Goal: Transaction & Acquisition: Purchase product/service

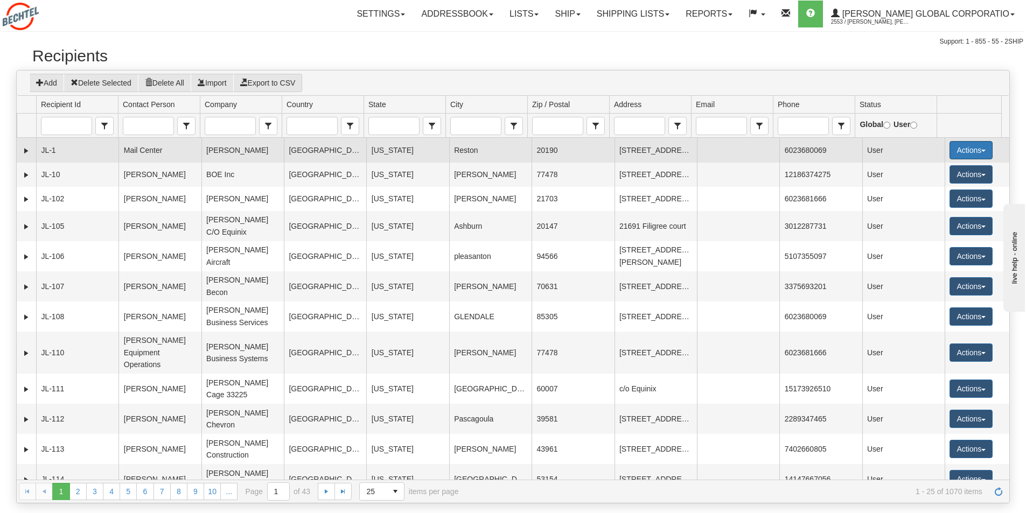
click at [971, 148] on button "Actions" at bounding box center [970, 150] width 43 height 18
click at [925, 228] on link "Ship" at bounding box center [949, 227] width 86 height 14
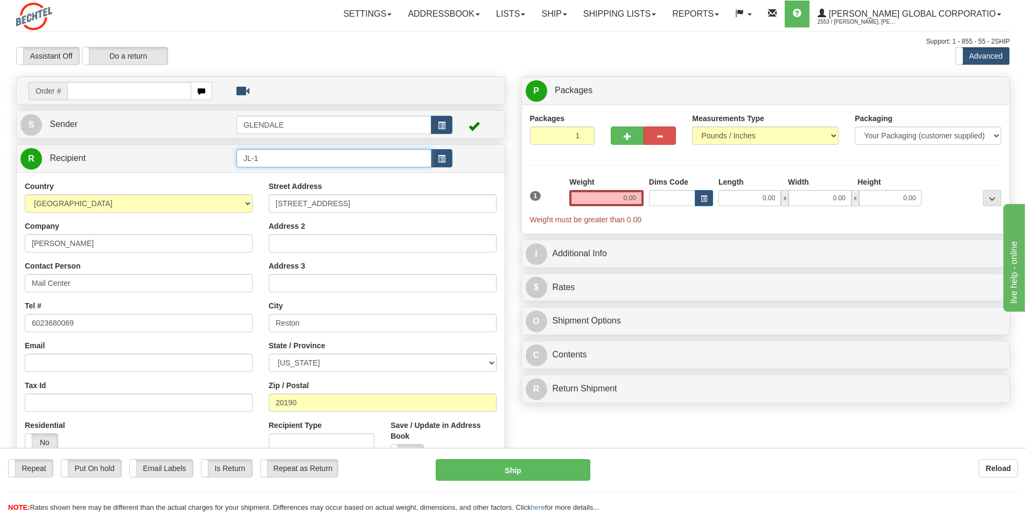
drag, startPoint x: 271, startPoint y: 162, endPoint x: 234, endPoint y: 160, distance: 37.2
click at [234, 160] on tr "R Recipient JL-1" at bounding box center [260, 159] width 480 height 22
type input "Kelsey Pachuilo"
drag, startPoint x: 96, startPoint y: 319, endPoint x: 20, endPoint y: 322, distance: 75.4
click at [21, 322] on div "Country AFGHANISTAN ALAND ISLANDS ALBANIA ALGERIA AMERICAN SAMOA ANDORRA ANGOLA…" at bounding box center [139, 320] width 244 height 279
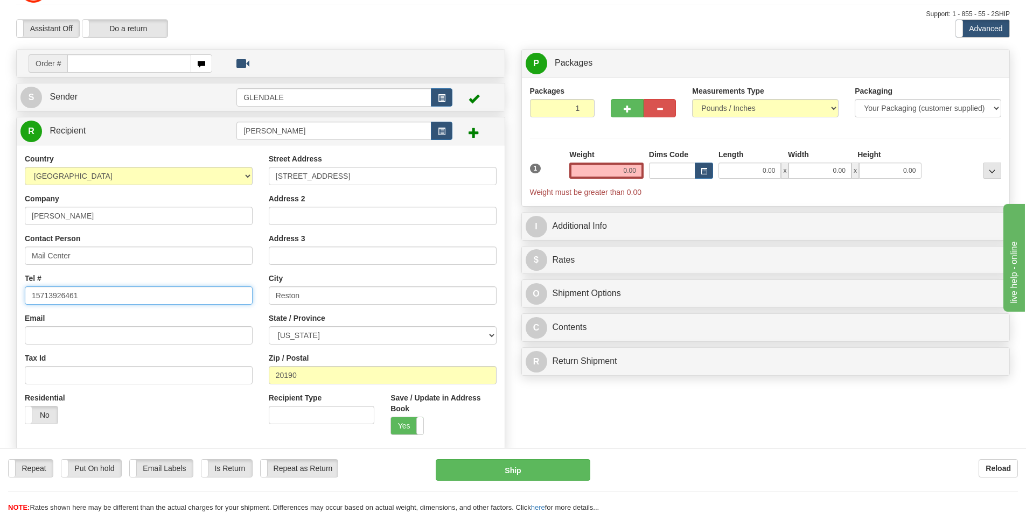
scroll to position [54, 0]
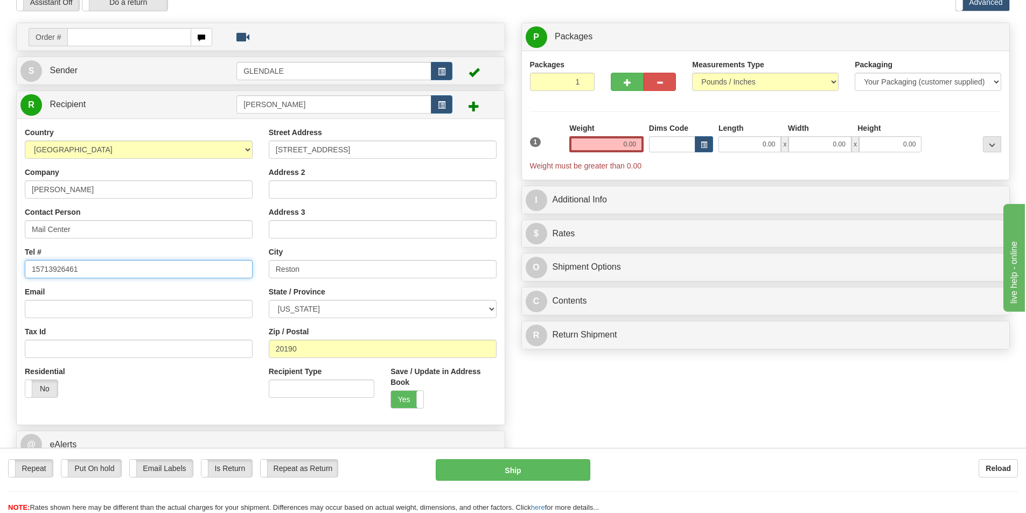
type input "15713926461"
drag, startPoint x: 637, startPoint y: 138, endPoint x: 619, endPoint y: 141, distance: 18.5
click at [619, 141] on input "0.00" at bounding box center [606, 144] width 74 height 16
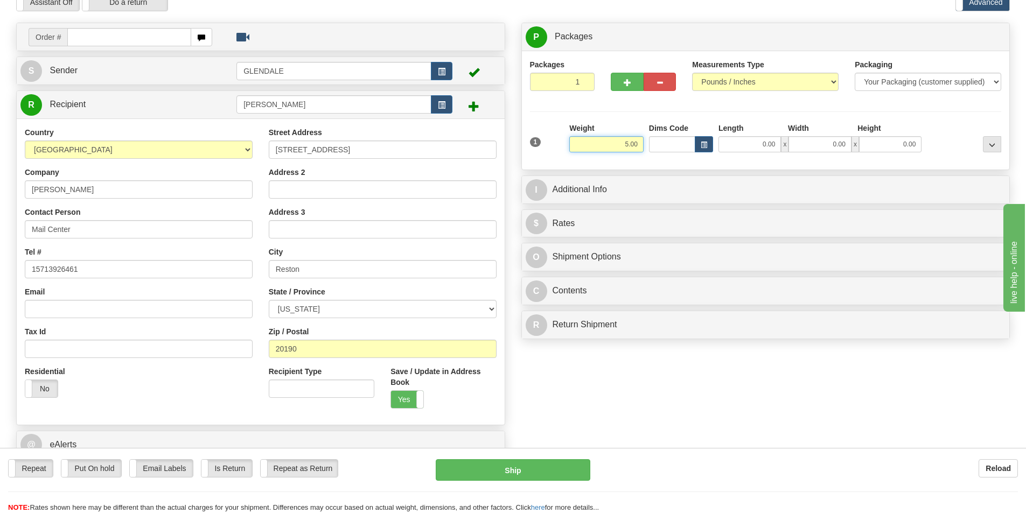
type input "5.00"
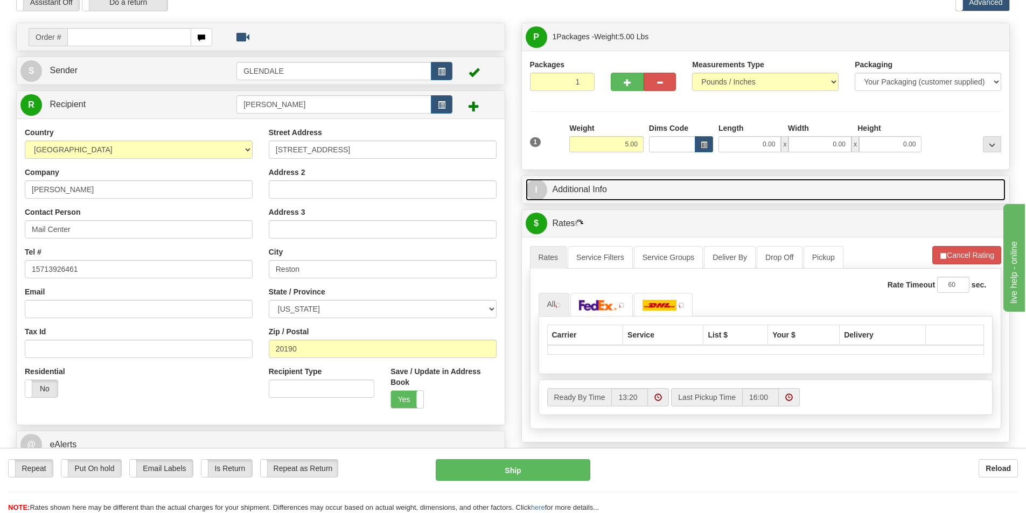
click at [589, 193] on link "I Additional Info" at bounding box center [766, 190] width 480 height 22
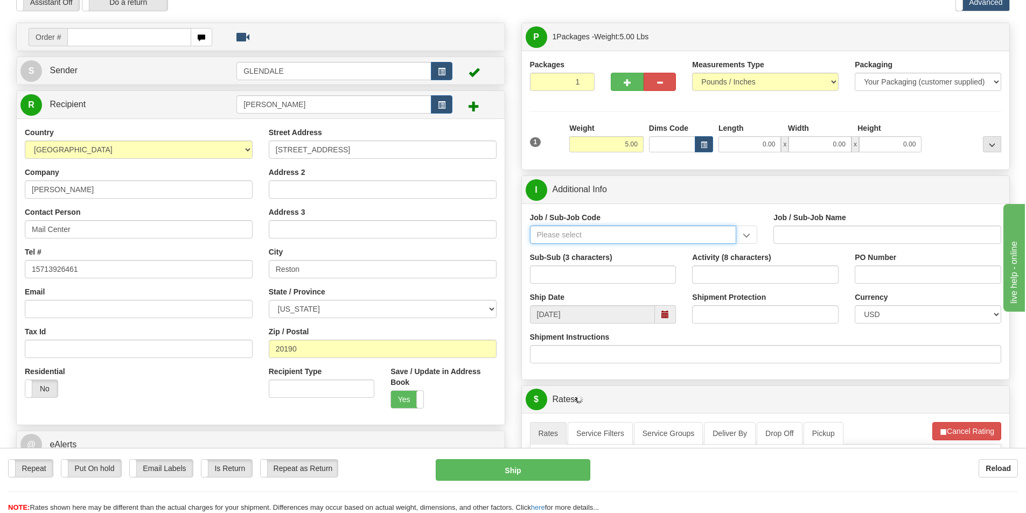
click at [550, 235] on input "Job / Sub-Job Code" at bounding box center [633, 235] width 207 height 18
click button "Delete" at bounding box center [0, 0] width 0 height 0
drag, startPoint x: 579, startPoint y: 237, endPoint x: 526, endPoint y: 234, distance: 53.9
click at [526, 234] on div "Job / Sub-Job Code 53404" at bounding box center [644, 232] width 244 height 40
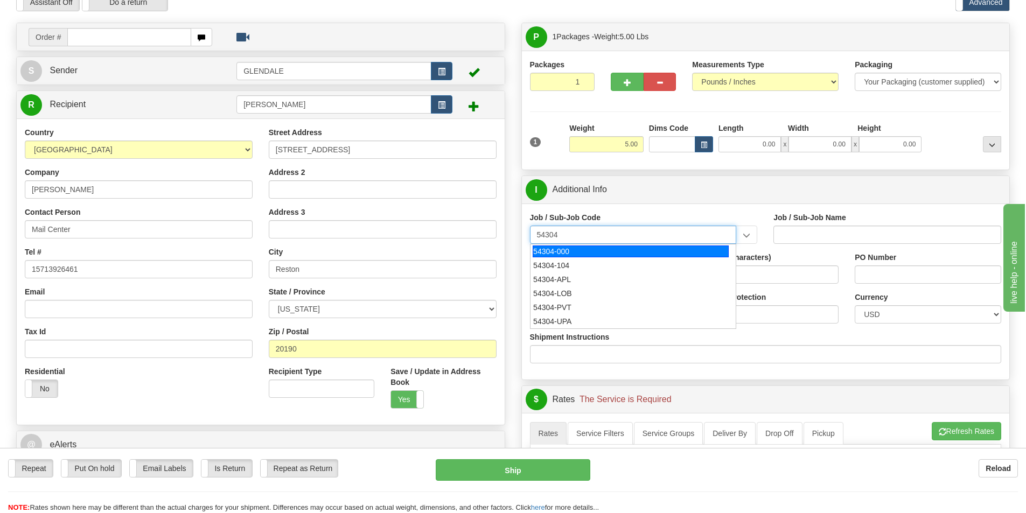
click at [551, 253] on div "54304-000" at bounding box center [631, 252] width 196 height 12
type input "54304-000"
type input "CORPORATE CITIZENSHIP - PUBLIC AFFAIRS & CONTRIBUT"
type input "54304-000"
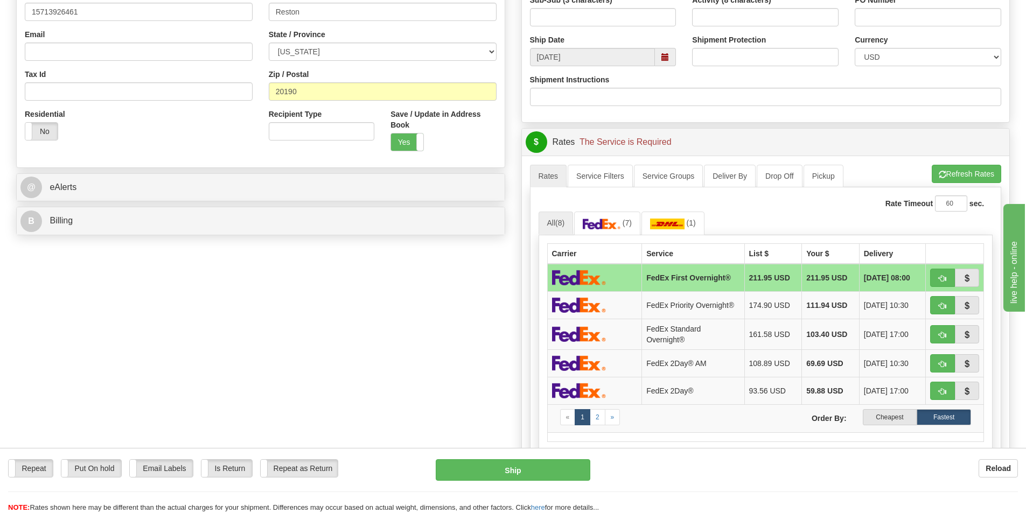
scroll to position [323, 0]
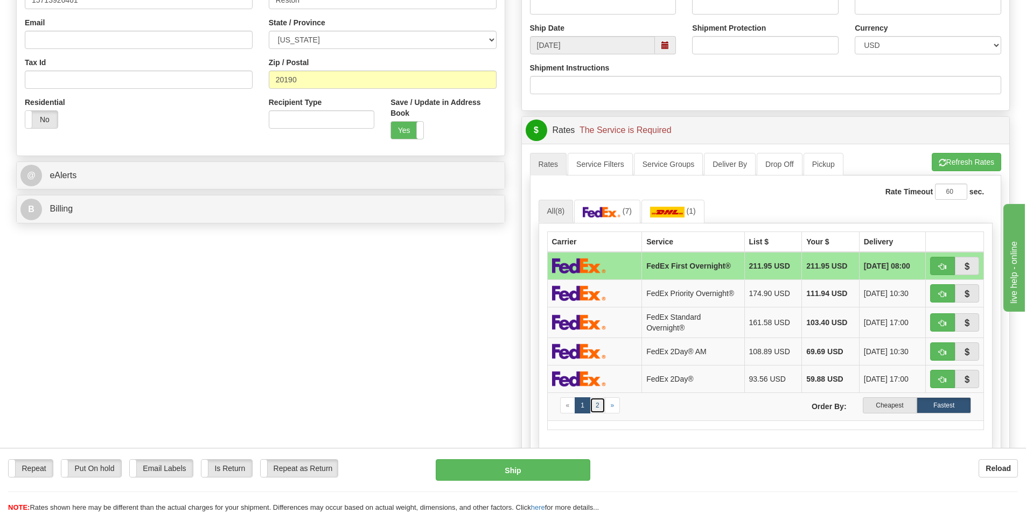
click at [602, 408] on link "2" at bounding box center [598, 405] width 16 height 16
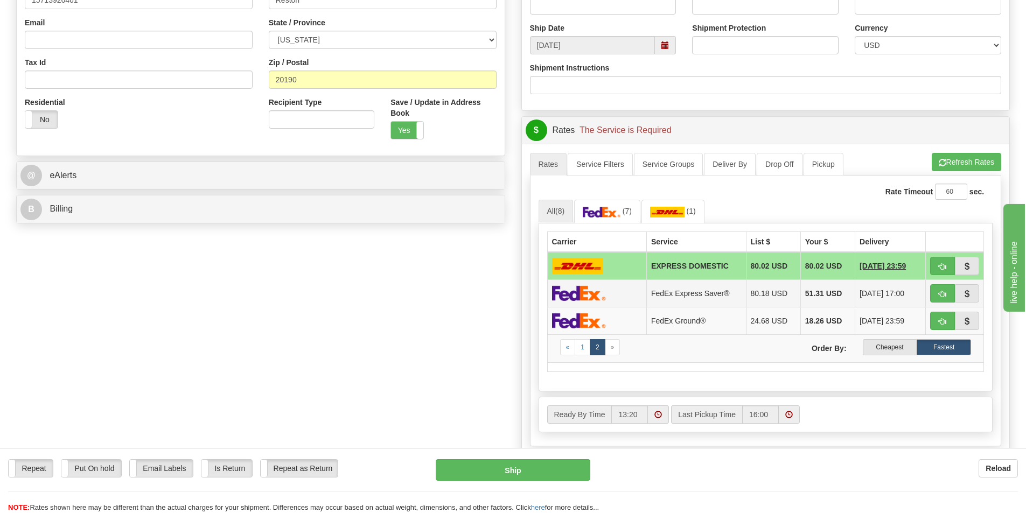
click at [580, 289] on img at bounding box center [579, 293] width 54 height 16
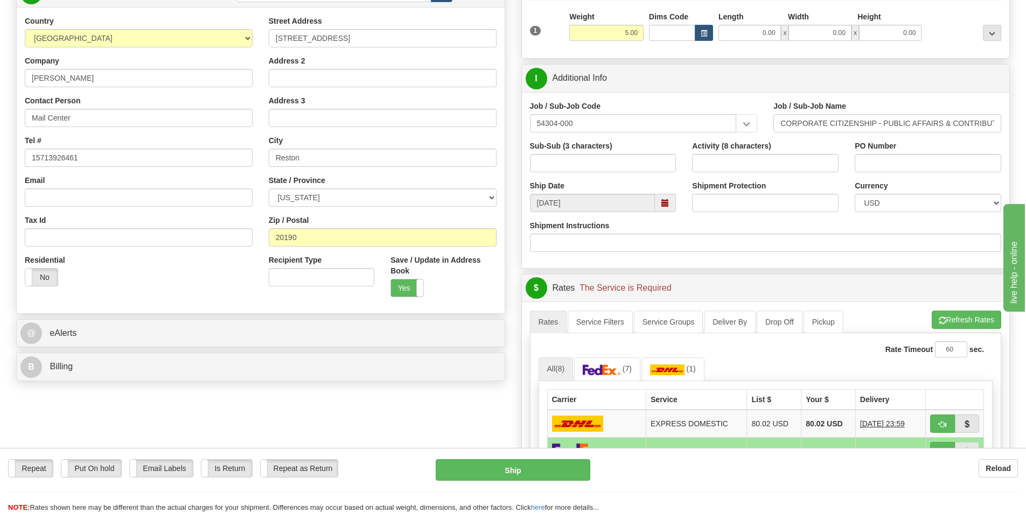
scroll to position [162, 0]
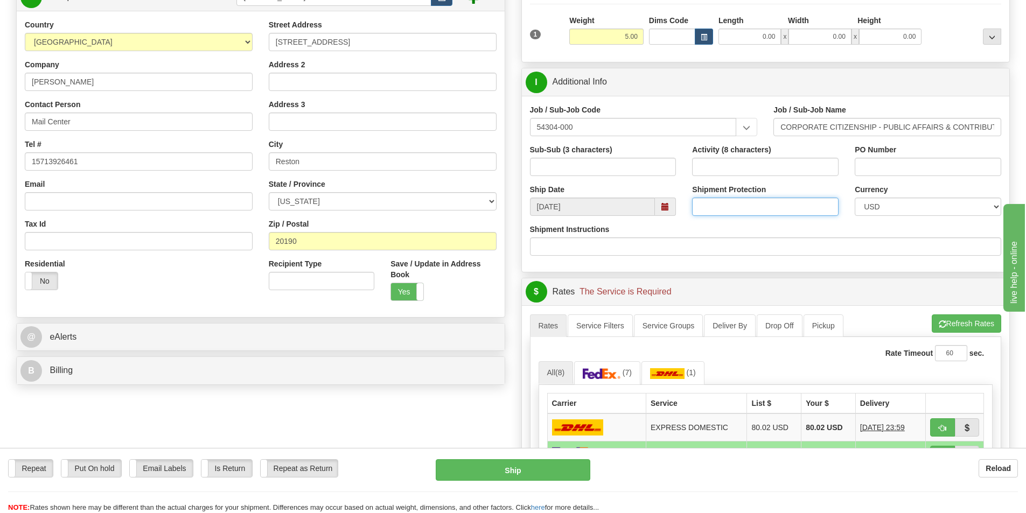
click at [724, 209] on input "Shipment Protection" at bounding box center [765, 207] width 146 height 18
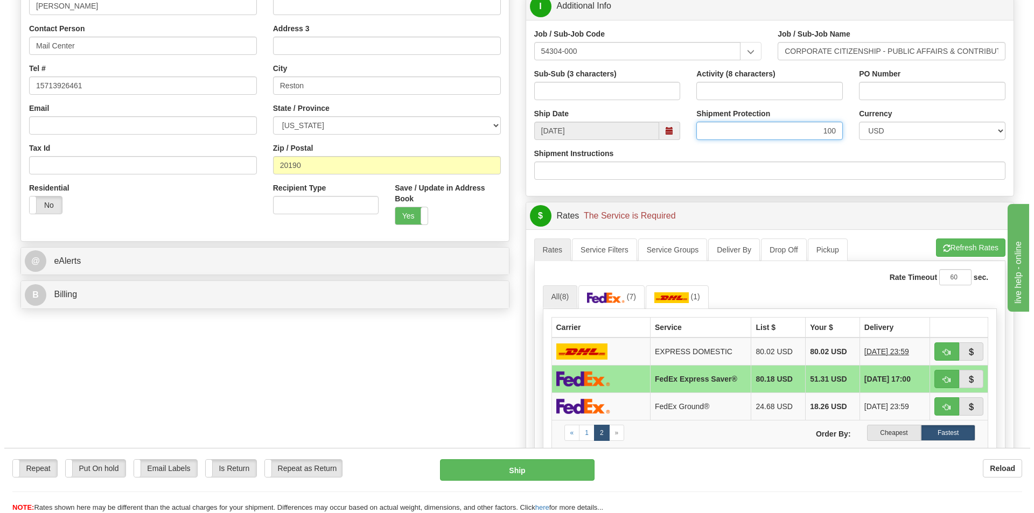
scroll to position [377, 0]
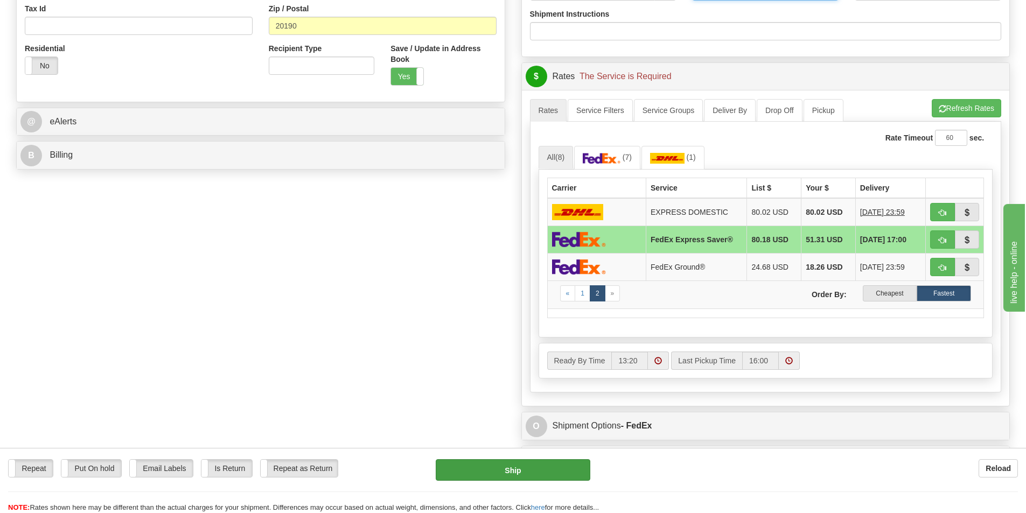
type input "100"
click at [513, 472] on button "Ship" at bounding box center [513, 470] width 155 height 22
type input "20"
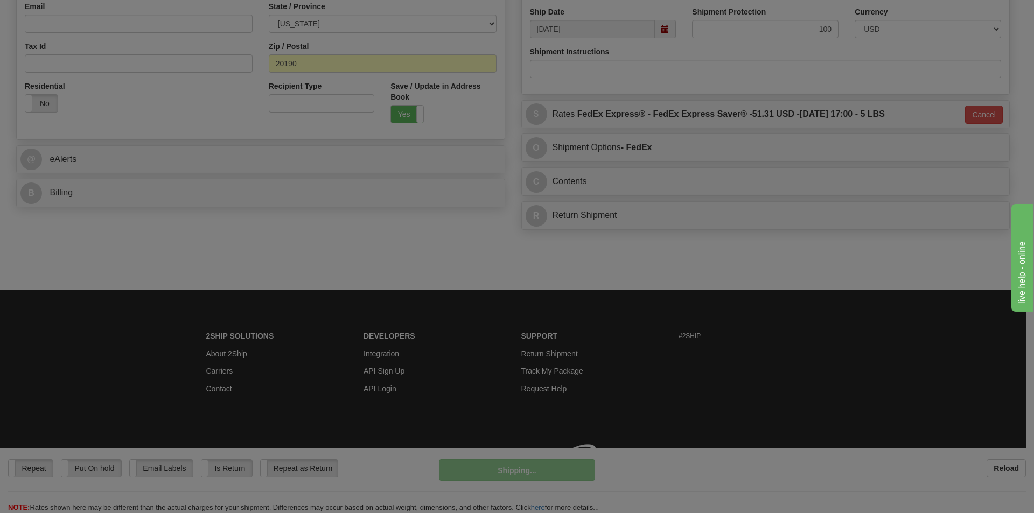
scroll to position [355, 0]
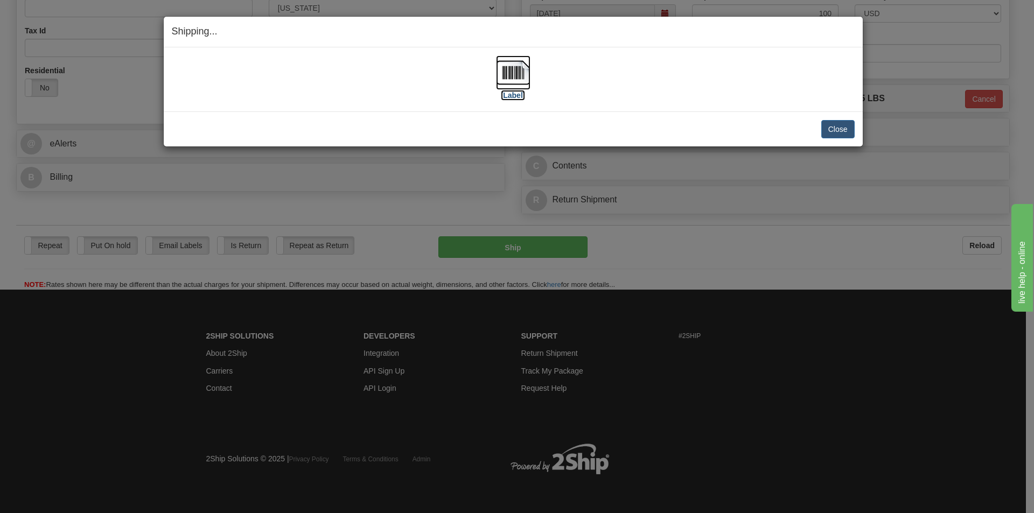
click at [512, 74] on img at bounding box center [513, 72] width 34 height 34
click at [841, 132] on button "Close" at bounding box center [837, 129] width 33 height 18
click at [834, 130] on button "Close" at bounding box center [837, 129] width 33 height 18
click at [845, 127] on button "Close" at bounding box center [837, 129] width 33 height 18
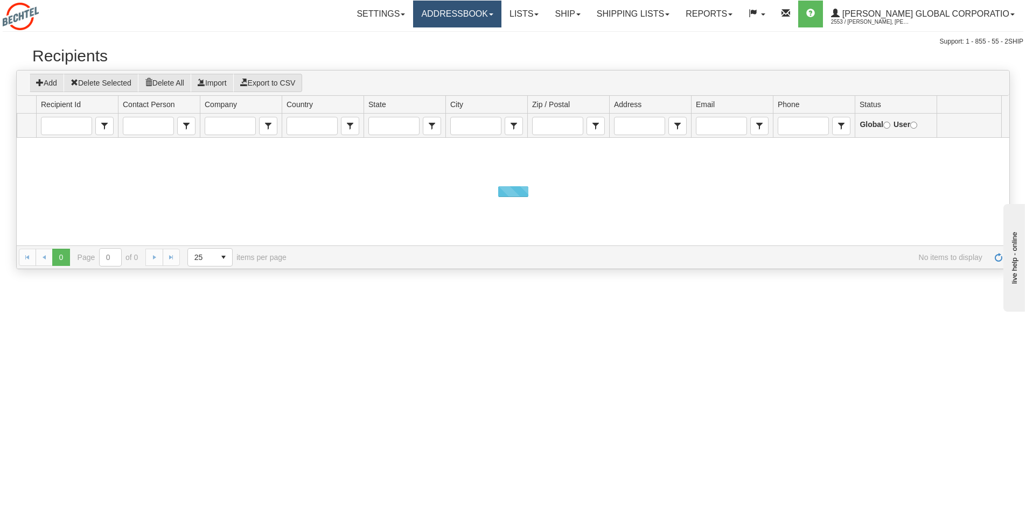
click at [501, 17] on link "Addressbook" at bounding box center [457, 14] width 88 height 27
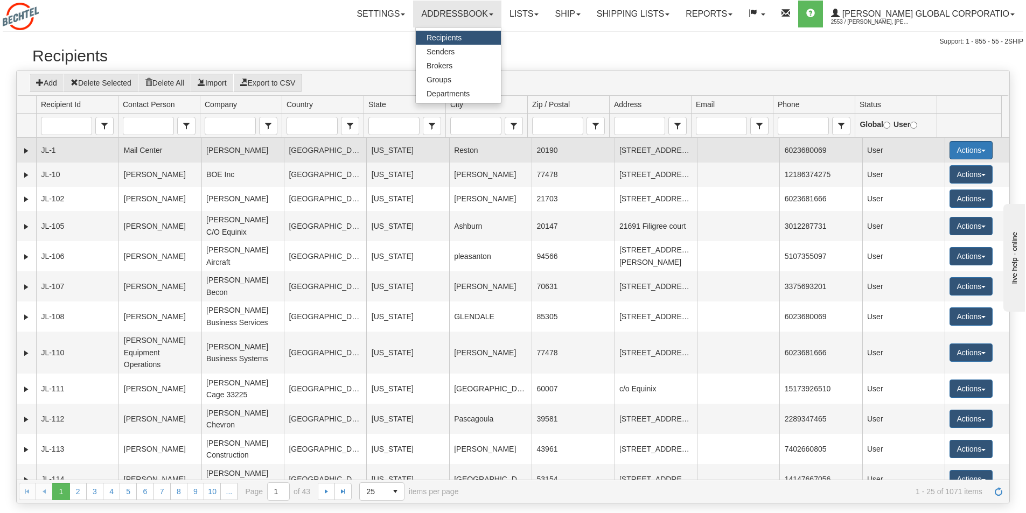
click at [977, 150] on button "Actions" at bounding box center [970, 150] width 43 height 18
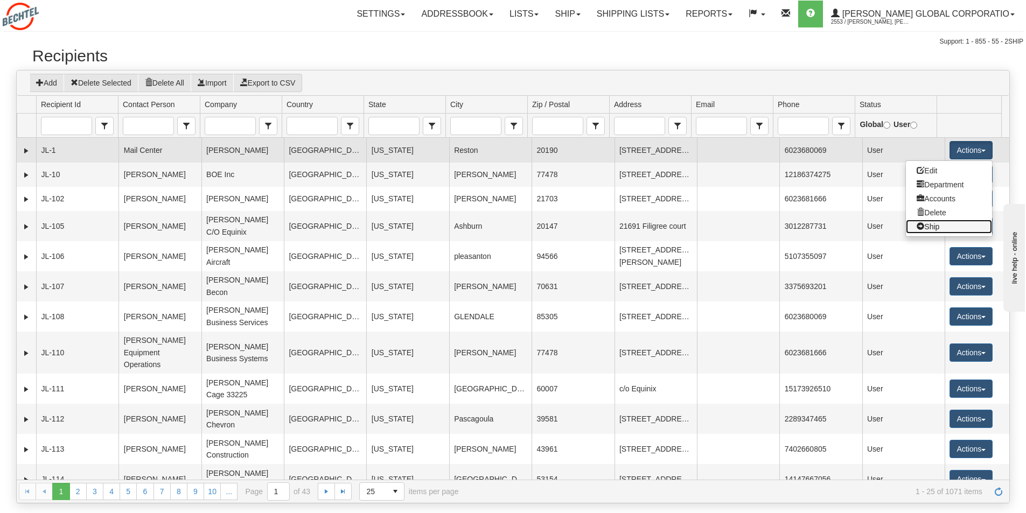
click at [927, 228] on link "Ship" at bounding box center [949, 227] width 86 height 14
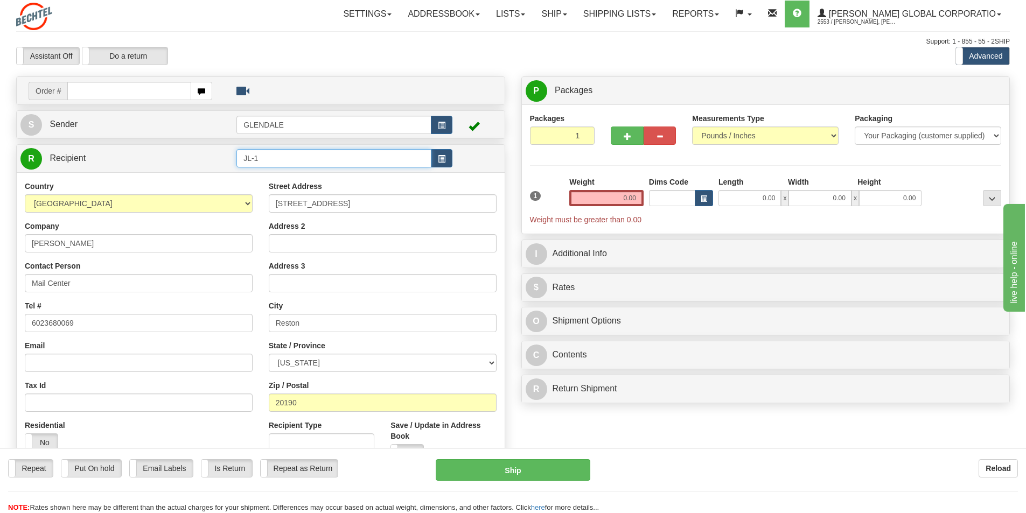
drag, startPoint x: 279, startPoint y: 162, endPoint x: 244, endPoint y: 170, distance: 36.0
click at [244, 170] on div "R Recipient JL-1" at bounding box center [261, 158] width 488 height 27
click at [279, 172] on div "KELSEY PACHUILO" at bounding box center [332, 175] width 185 height 12
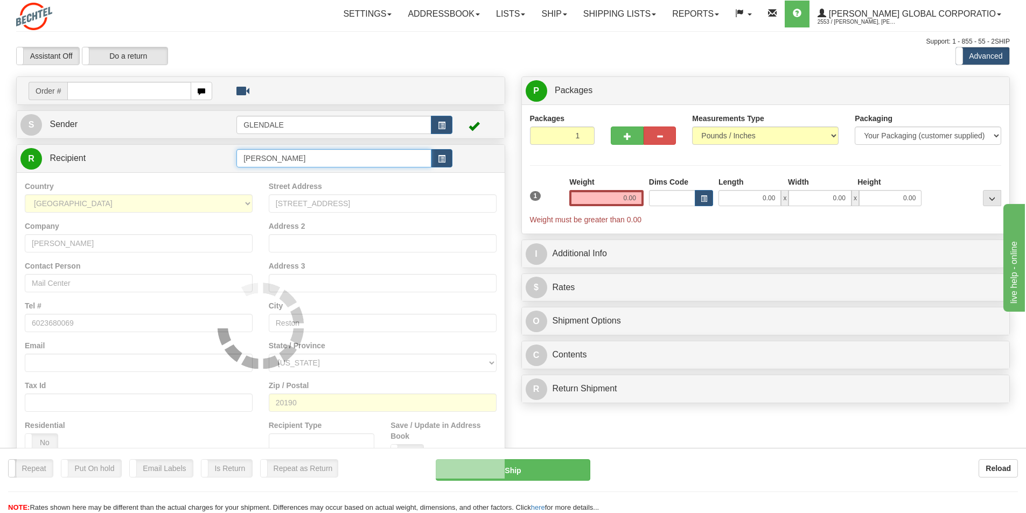
type input "KELSEY PACHUILO"
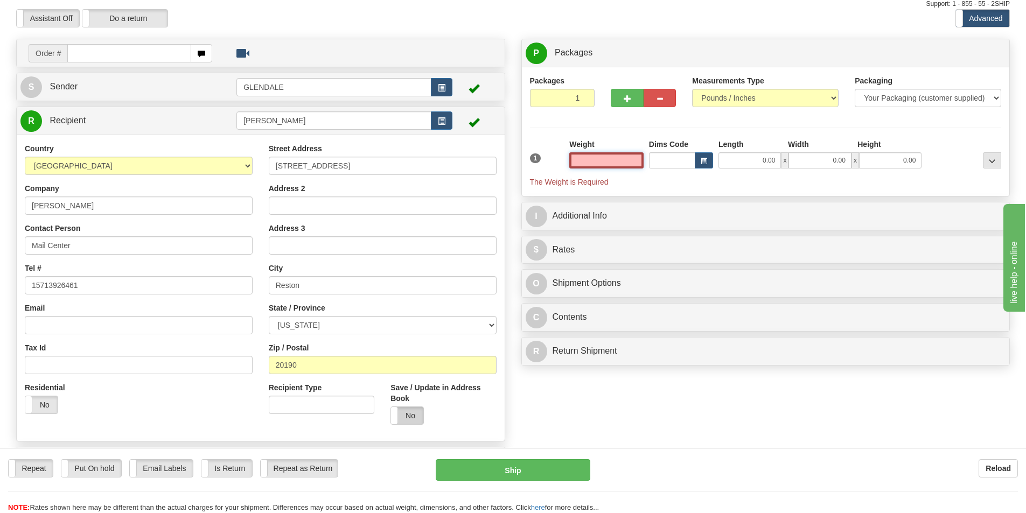
scroll to position [54, 0]
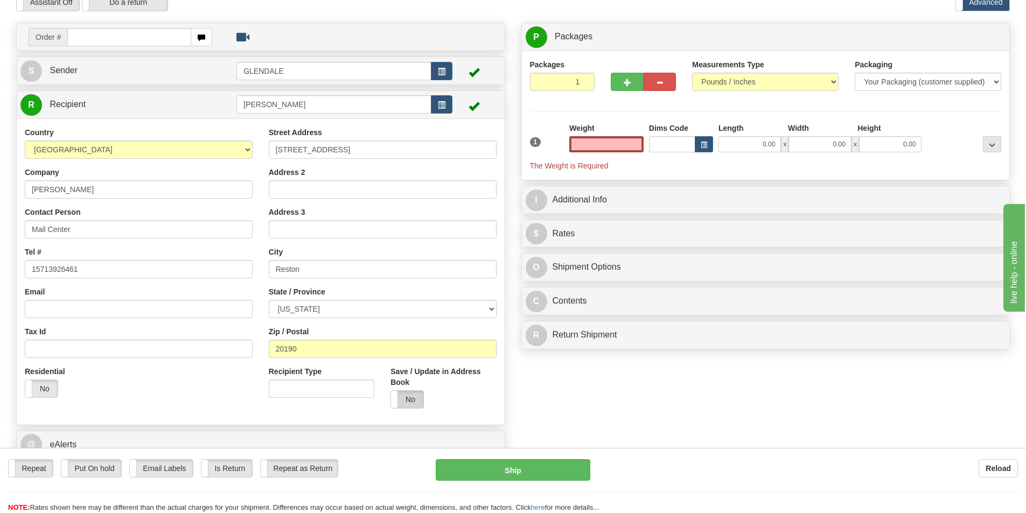
type input "0.00"
click at [412, 400] on label "No" at bounding box center [407, 399] width 32 height 17
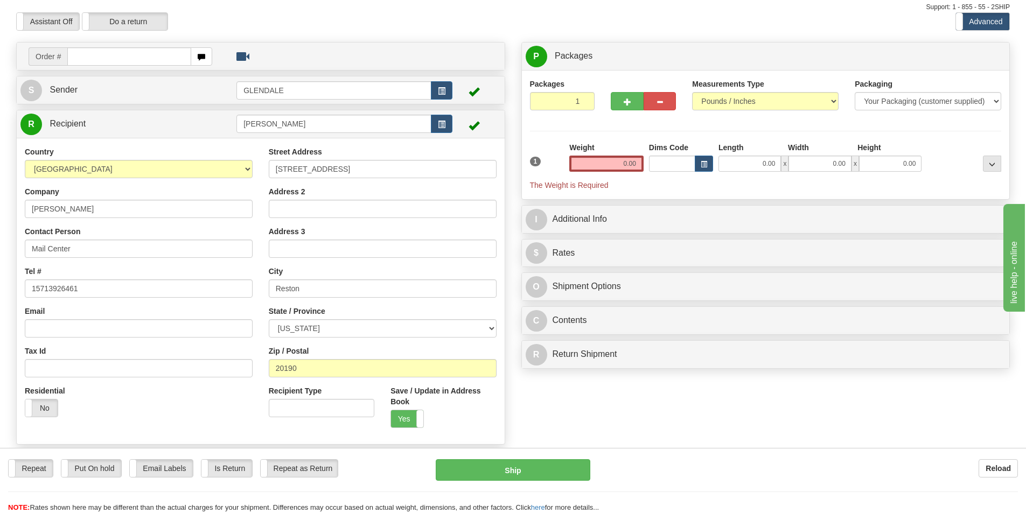
scroll to position [0, 0]
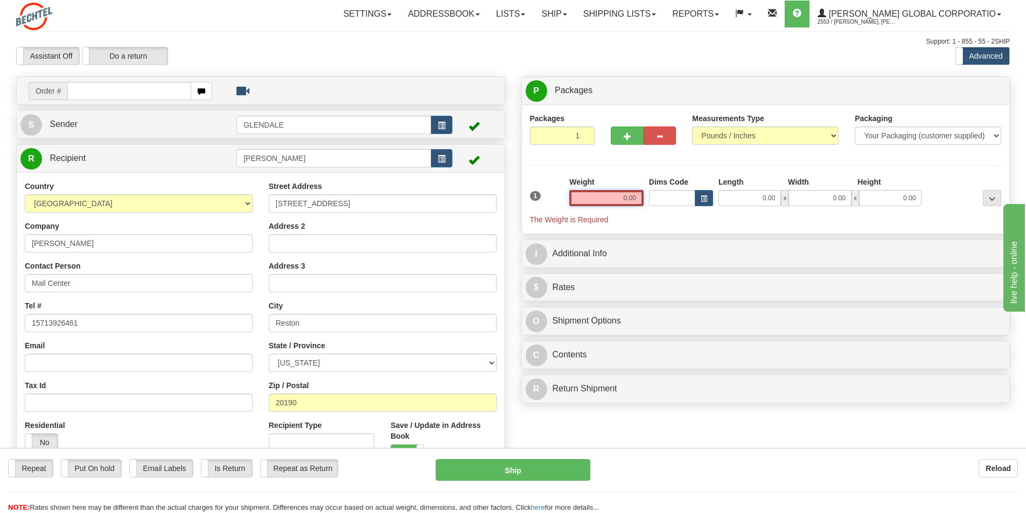
drag, startPoint x: 640, startPoint y: 199, endPoint x: 620, endPoint y: 199, distance: 19.4
click at [620, 199] on input "0.00" at bounding box center [606, 198] width 74 height 16
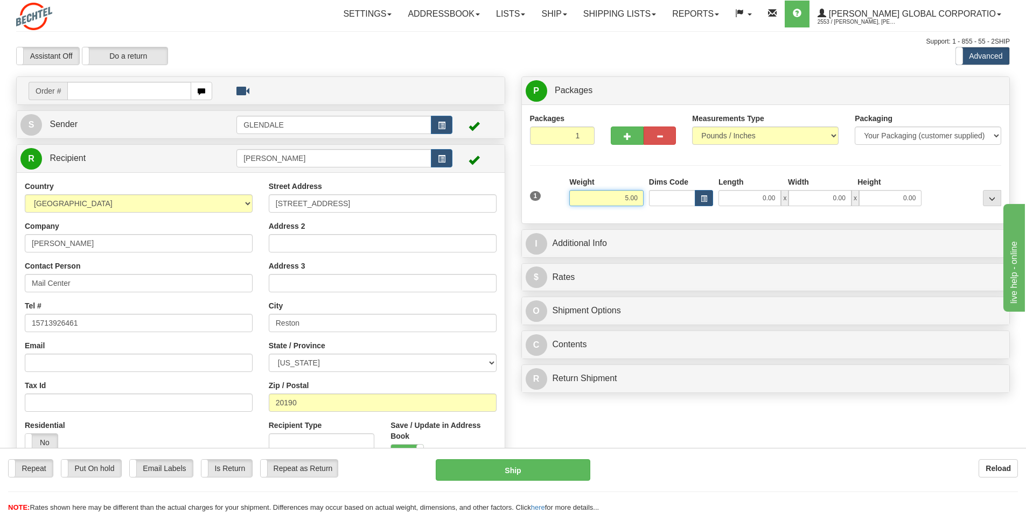
type input "5.00"
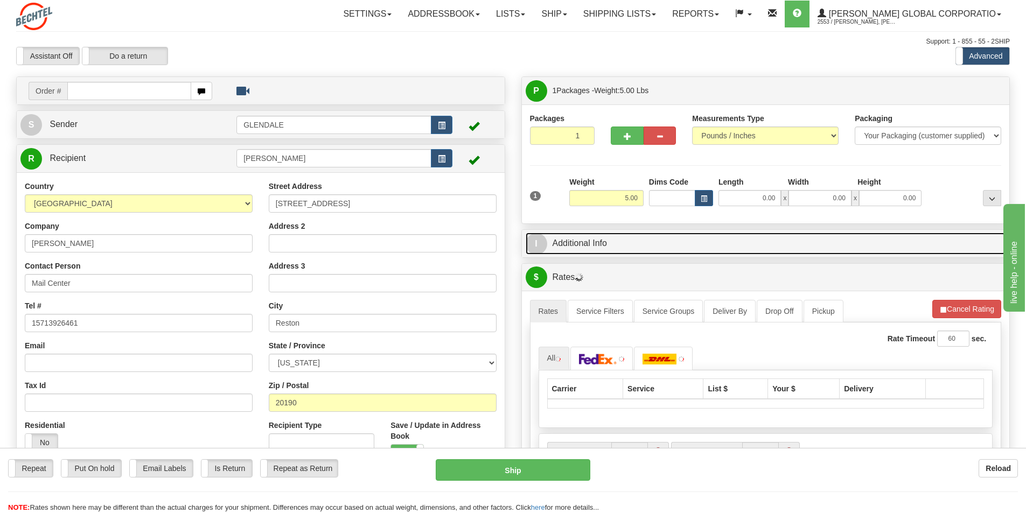
drag, startPoint x: 565, startPoint y: 248, endPoint x: 556, endPoint y: 235, distance: 15.5
click at [565, 248] on link "I Additional Info" at bounding box center [766, 244] width 480 height 22
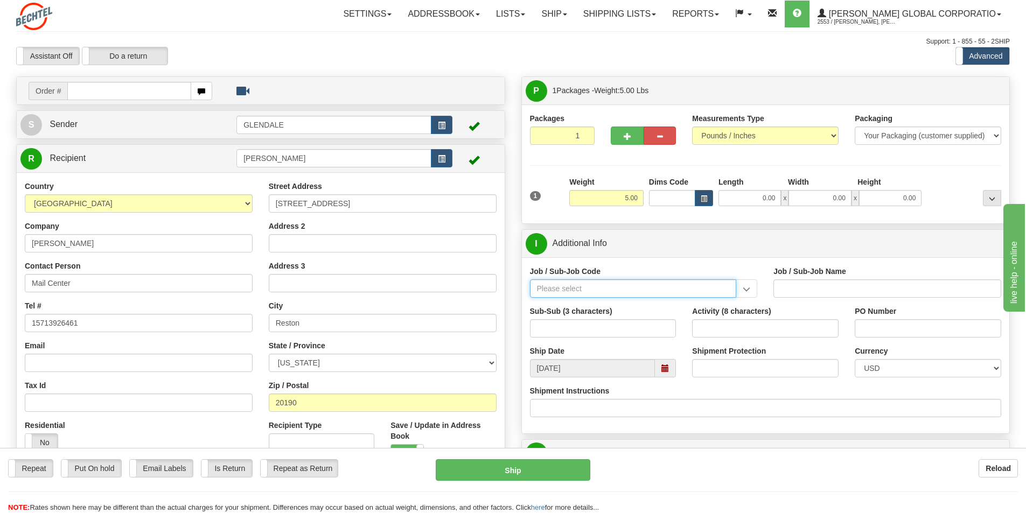
click at [551, 290] on input "Job / Sub-Job Code" at bounding box center [633, 288] width 207 height 18
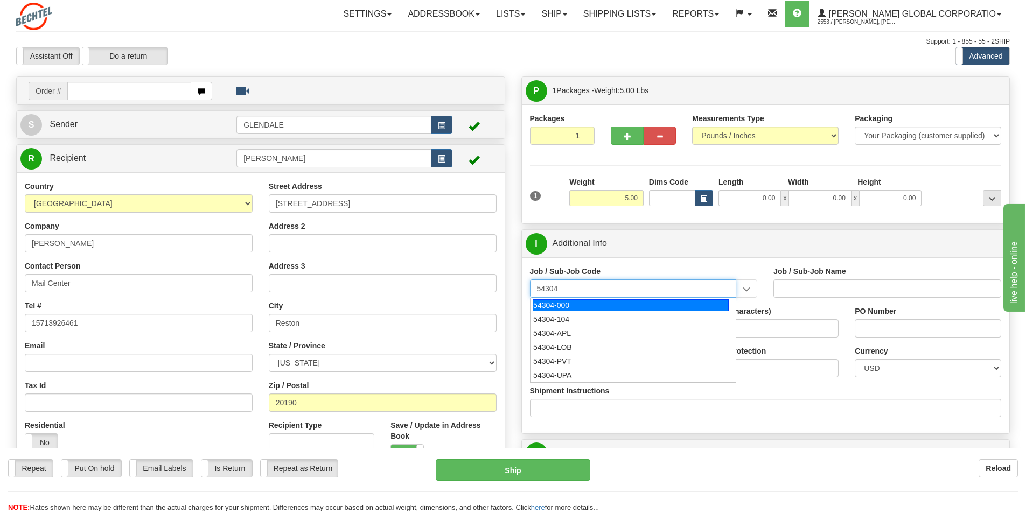
click at [548, 309] on div "54304-000" at bounding box center [631, 305] width 196 height 12
type input "54304-000"
type input "CORPORATE CITIZENSHIP - PUBLIC AFFAIRS & CONTRIBUT"
type input "54304-000"
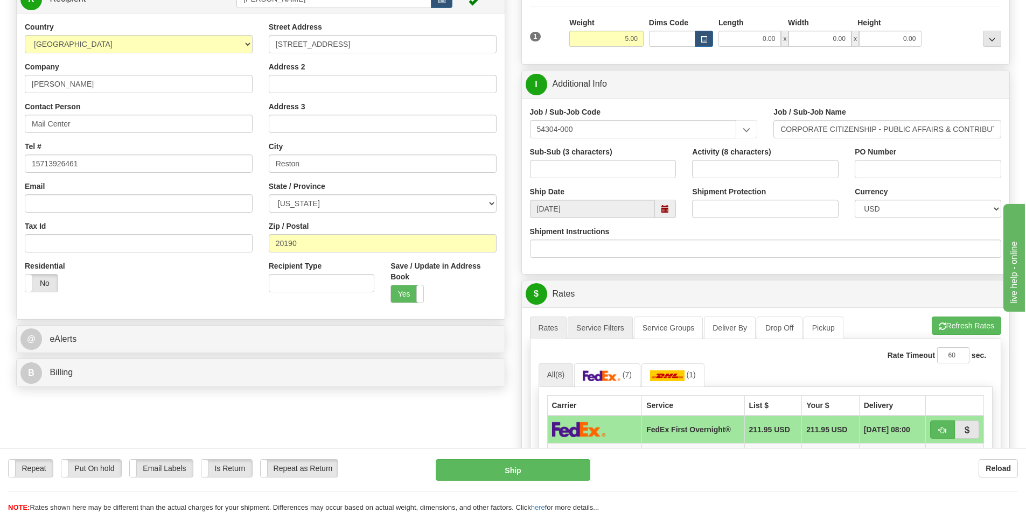
scroll to position [162, 0]
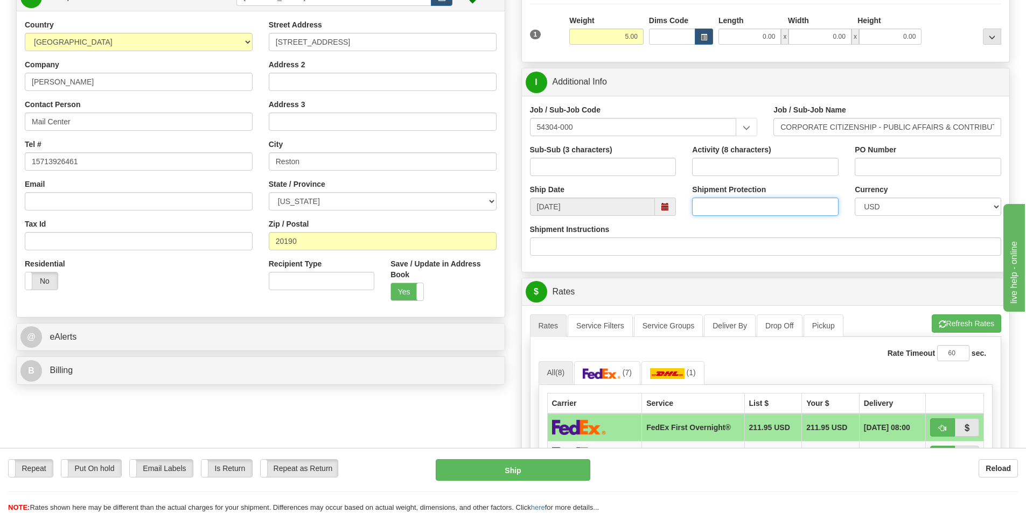
click at [767, 208] on input "Shipment Protection" at bounding box center [765, 207] width 146 height 18
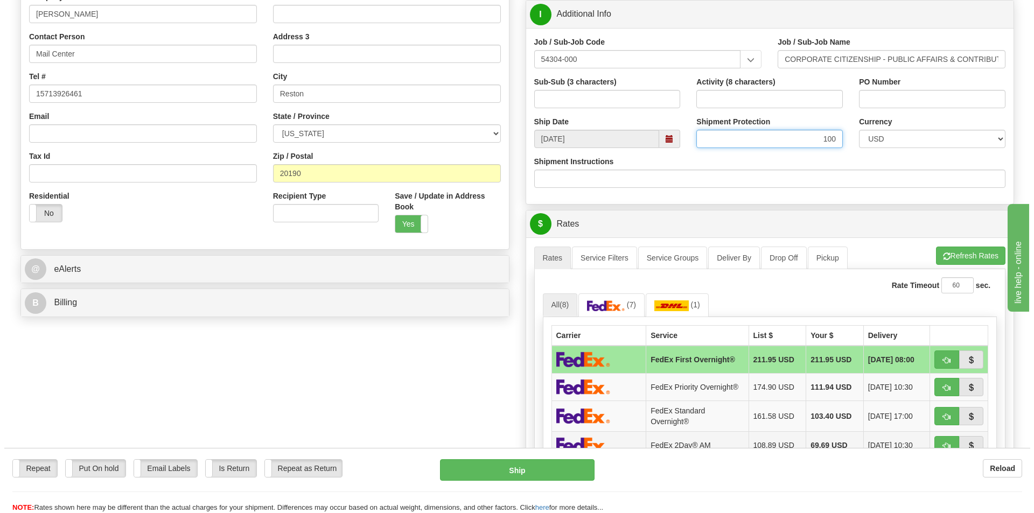
scroll to position [377, 0]
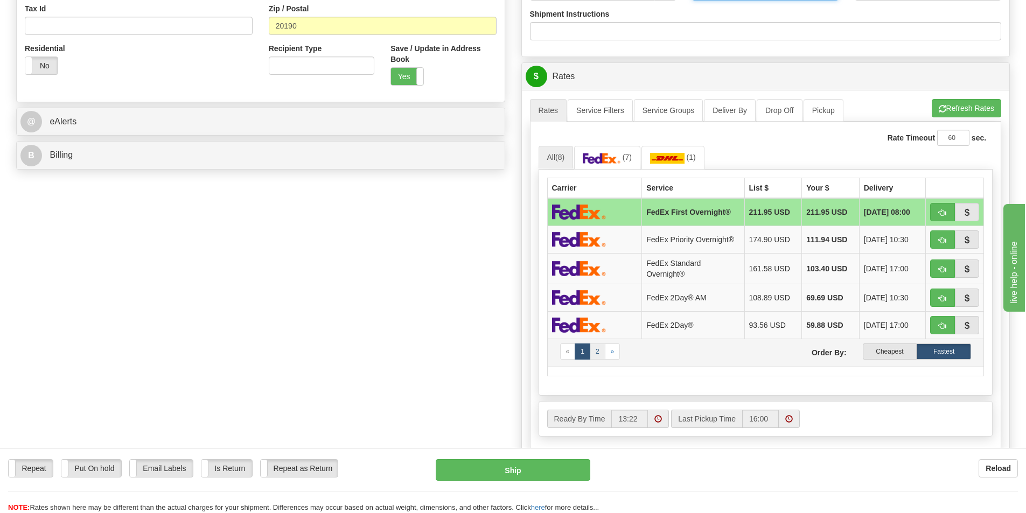
type input "100"
click at [601, 352] on link "2" at bounding box center [598, 352] width 16 height 16
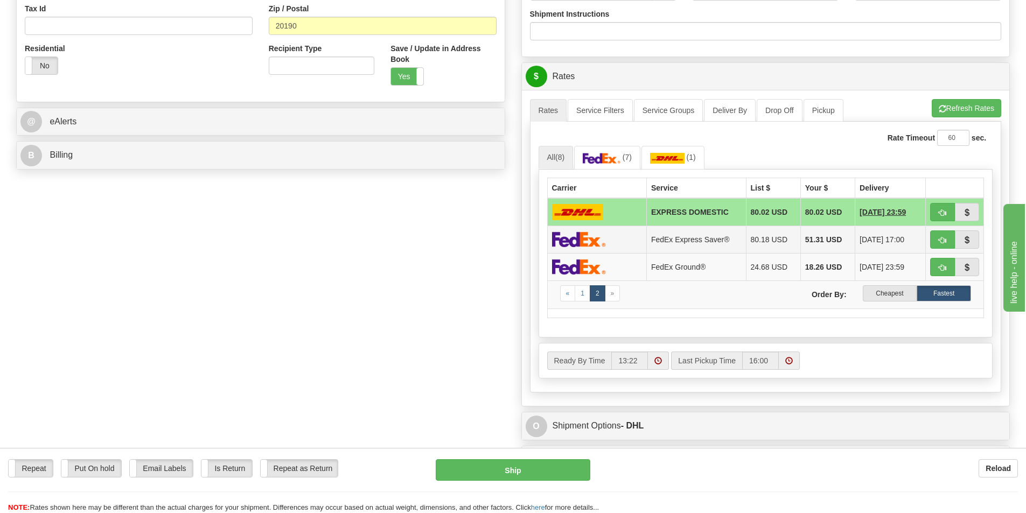
click at [593, 241] on img at bounding box center [579, 240] width 54 height 16
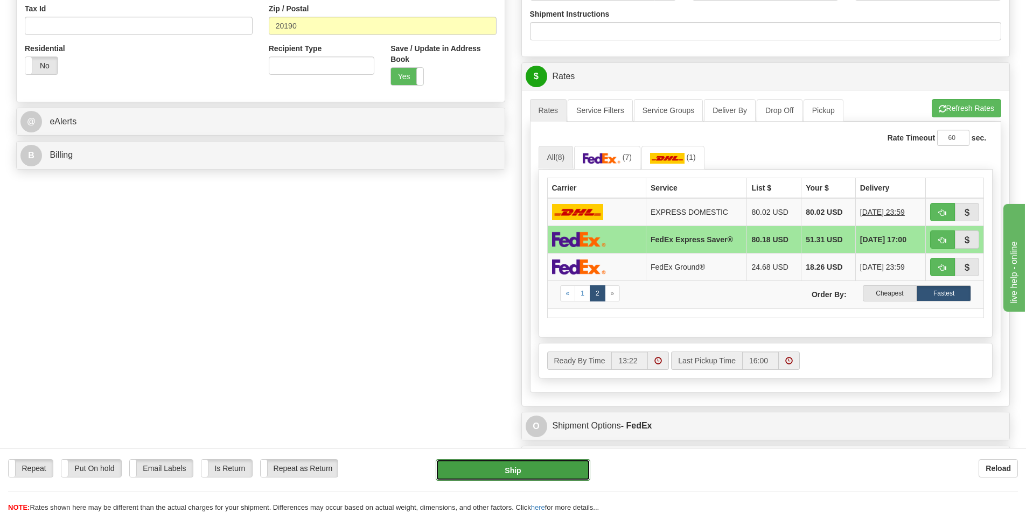
click at [509, 472] on button "Ship" at bounding box center [513, 470] width 155 height 22
type input "20"
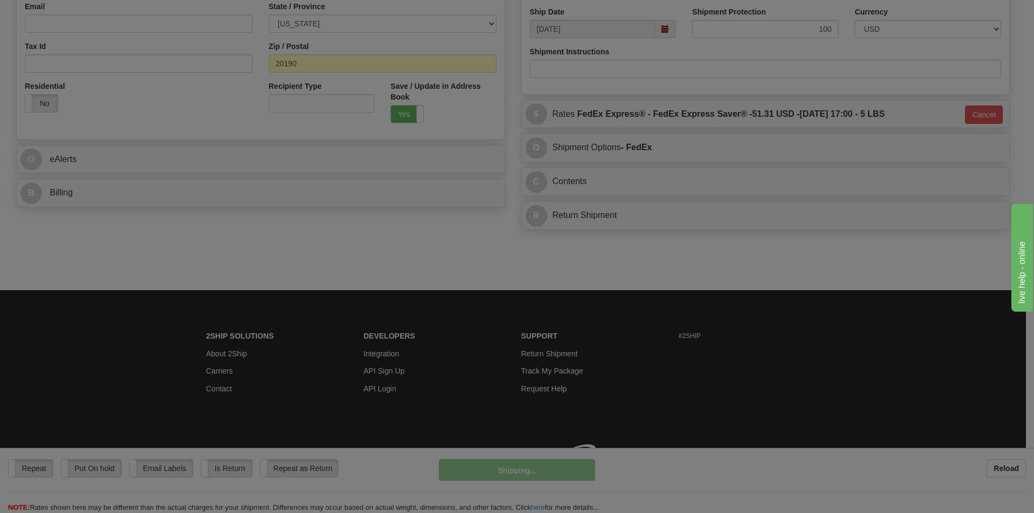
scroll to position [355, 0]
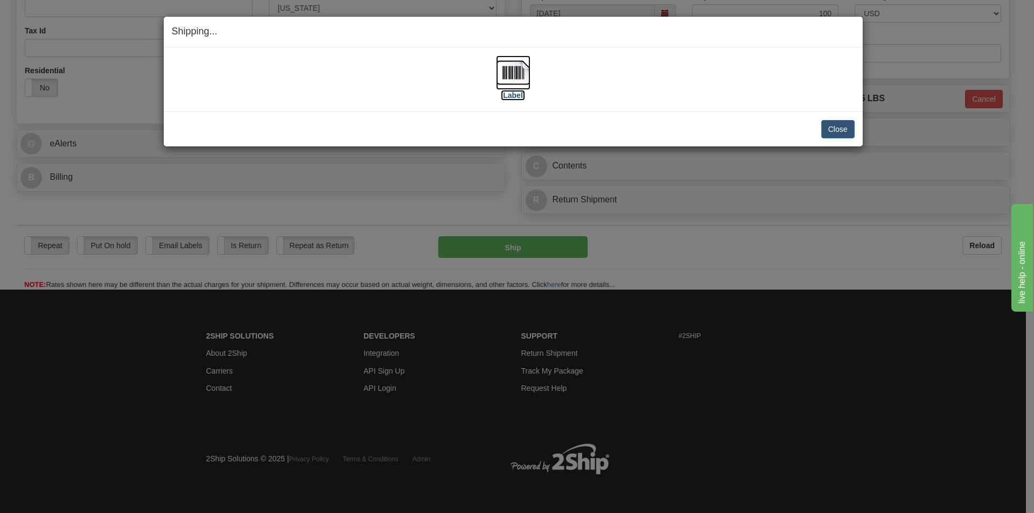
click at [518, 71] on img at bounding box center [513, 72] width 34 height 34
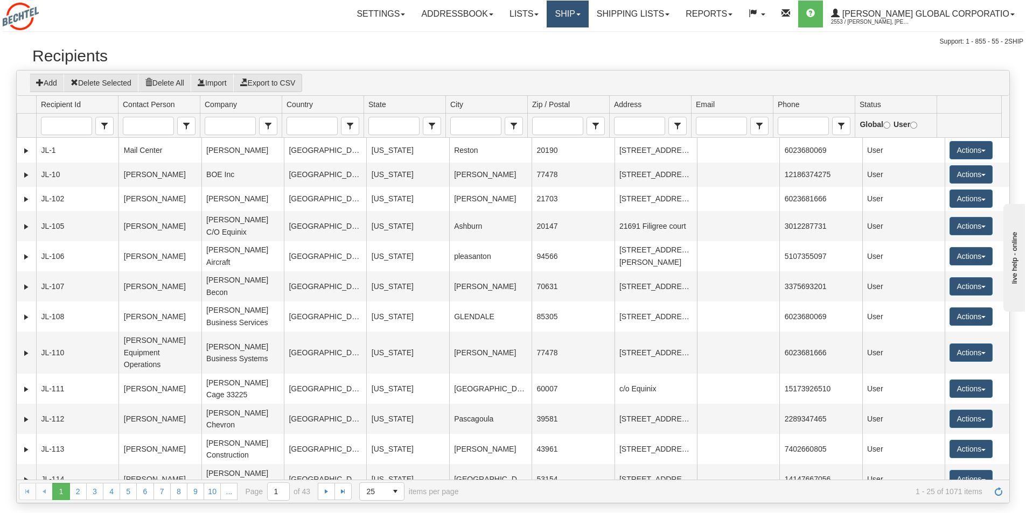
click at [588, 12] on link "Ship" at bounding box center [567, 14] width 41 height 27
click at [542, 38] on span "Ship Screen" at bounding box center [521, 37] width 41 height 9
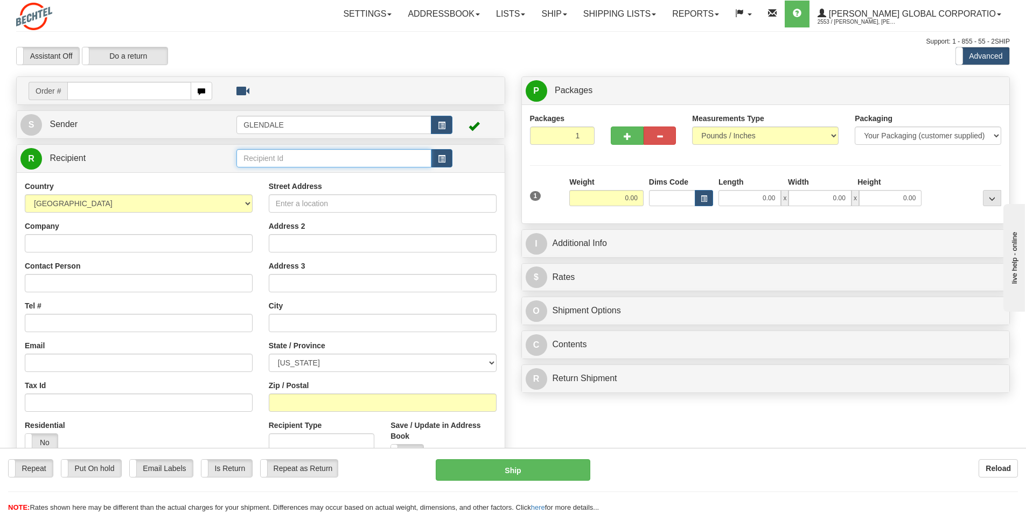
click at [264, 161] on input "text" at bounding box center [333, 158] width 195 height 18
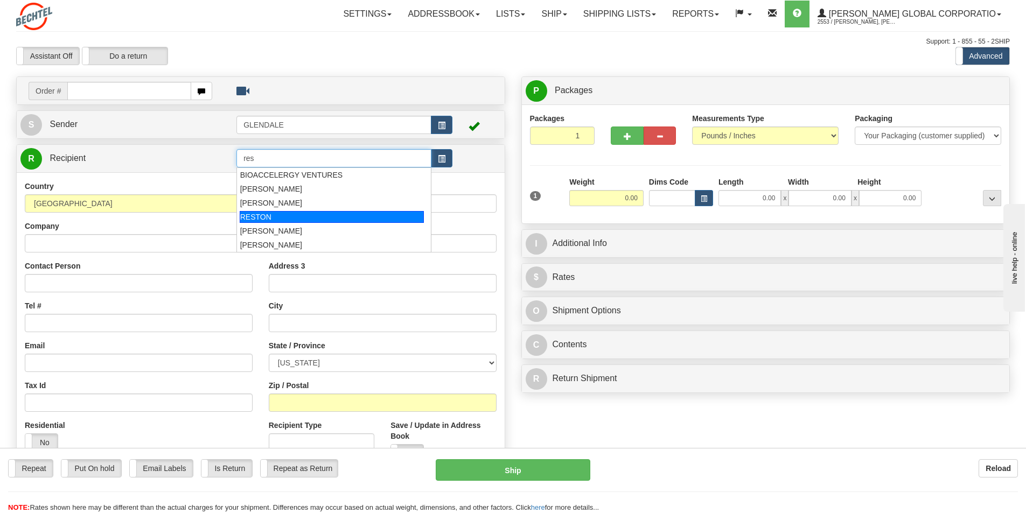
click at [256, 219] on div "RESTON" at bounding box center [332, 217] width 185 height 12
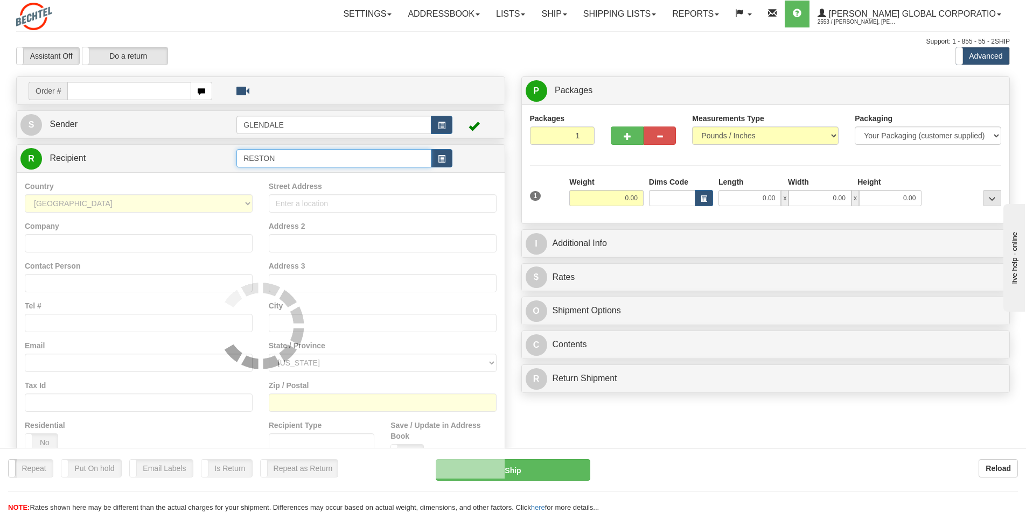
type input "RESTON"
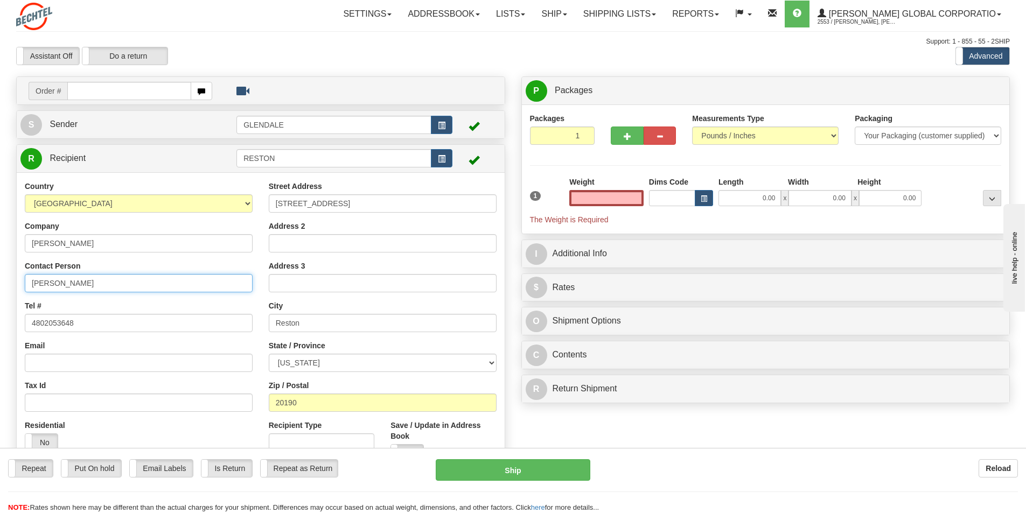
type input "0.00"
drag, startPoint x: 96, startPoint y: 285, endPoint x: 0, endPoint y: 288, distance: 95.9
click at [0, 288] on div "Toggle navigation Settings Shipping Preferences Fields Preferences New" at bounding box center [513, 303] width 1026 height 607
type input "[PERSON_NAME]"
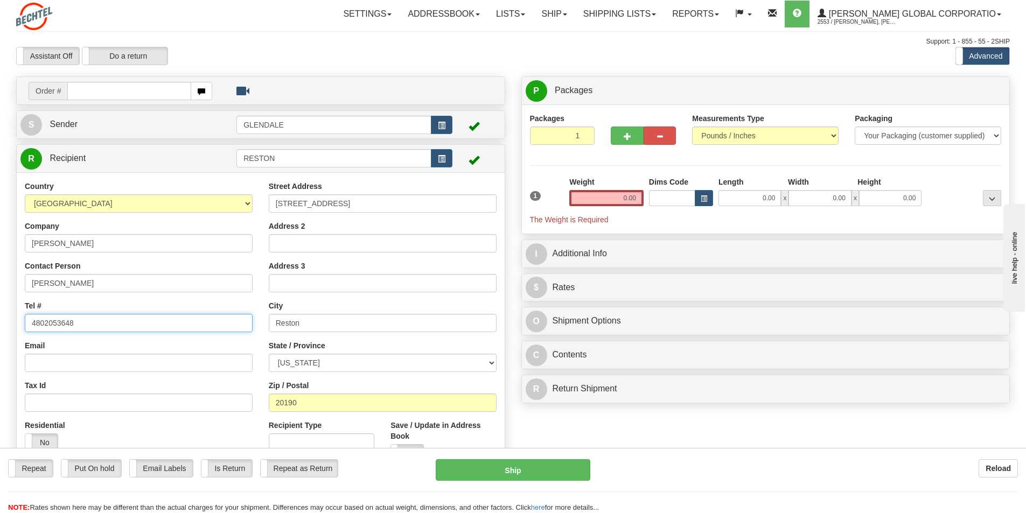
drag, startPoint x: 12, startPoint y: 331, endPoint x: 0, endPoint y: 330, distance: 12.4
click at [0, 330] on div "Toggle navigation Settings Shipping Preferences Fields Preferences New" at bounding box center [513, 303] width 1026 height 607
type input "15713926461"
drag, startPoint x: 637, startPoint y: 200, endPoint x: 625, endPoint y: 199, distance: 11.9
click at [625, 199] on input "0.00" at bounding box center [606, 198] width 74 height 16
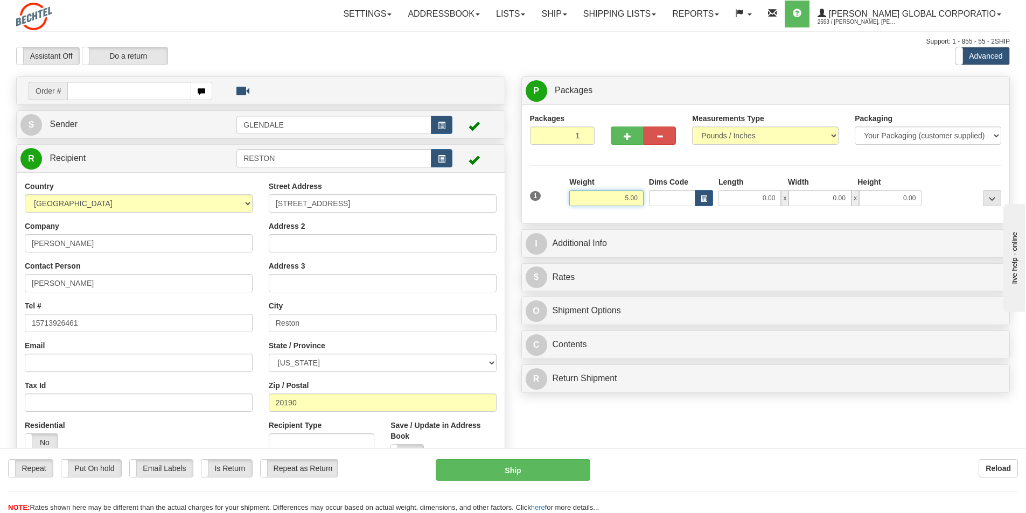
type input "5.00"
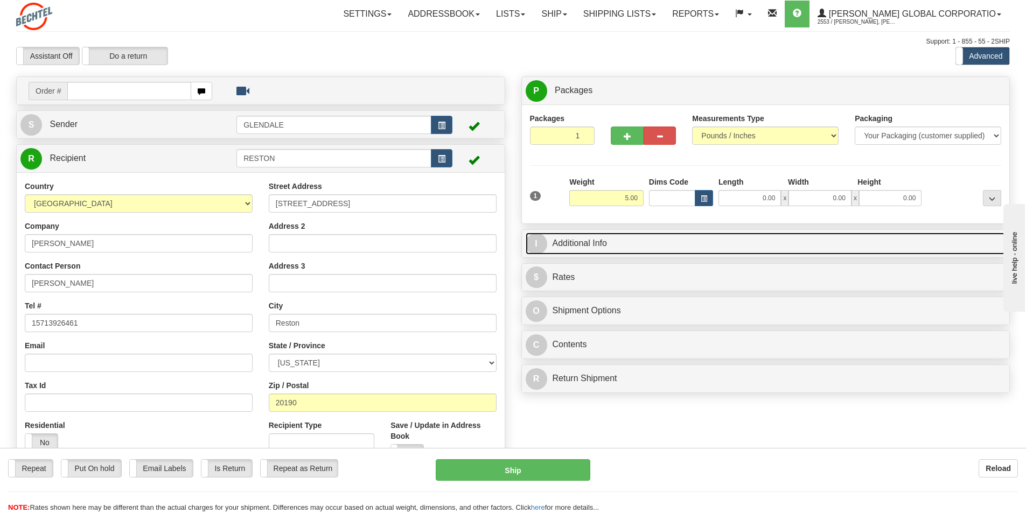
click at [586, 244] on link "I Additional Info" at bounding box center [766, 244] width 480 height 22
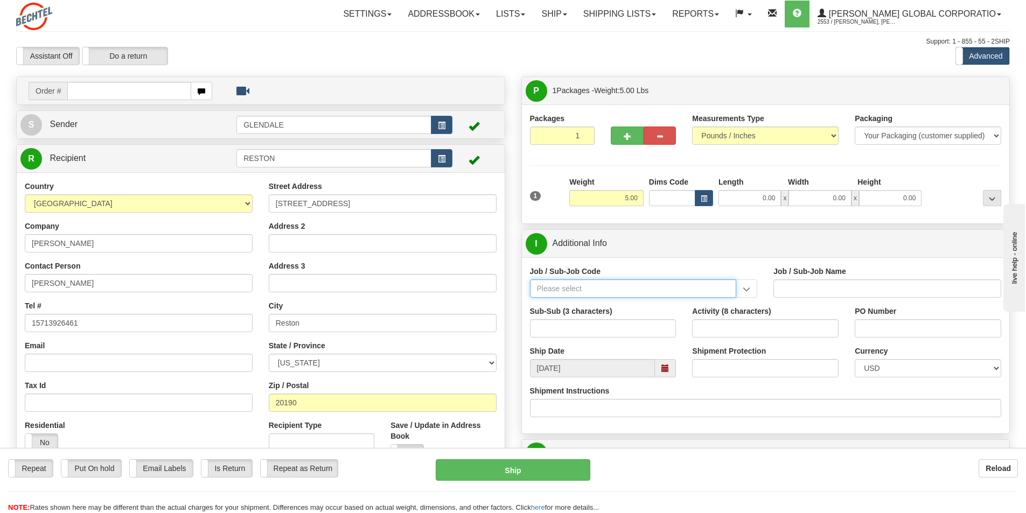
click at [548, 292] on input "Job / Sub-Job Code" at bounding box center [633, 288] width 207 height 18
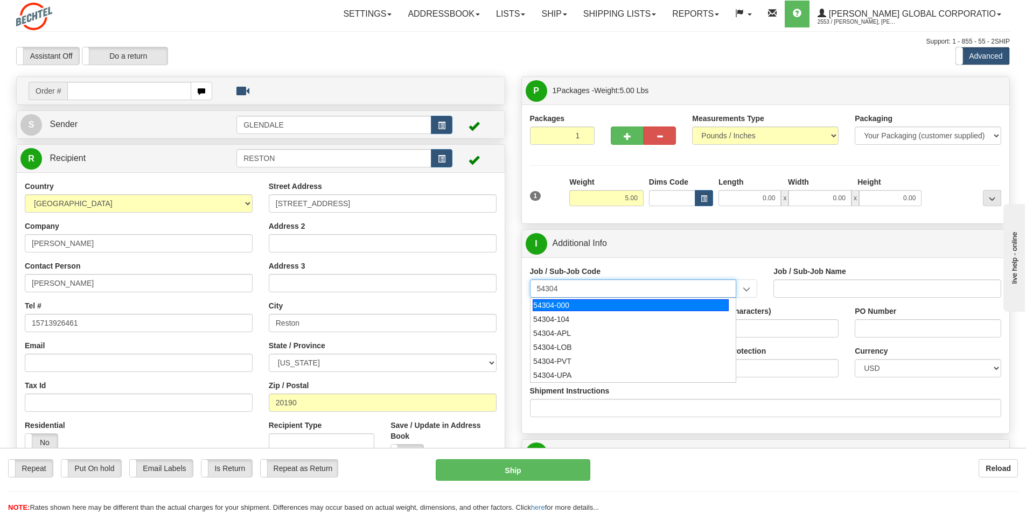
drag, startPoint x: 555, startPoint y: 302, endPoint x: 547, endPoint y: 301, distance: 8.1
click at [555, 302] on div "54304-000" at bounding box center [631, 305] width 196 height 12
type input "54304-000"
type input "CORPORATE CITIZENSHIP - PUBLIC AFFAIRS & CONTRIBUT"
type input "54304-000"
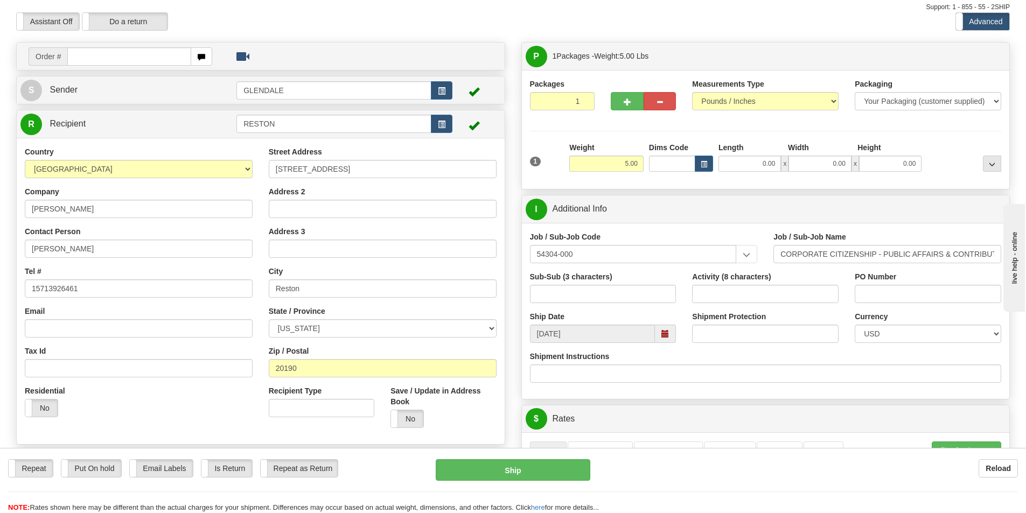
scroll to position [162, 0]
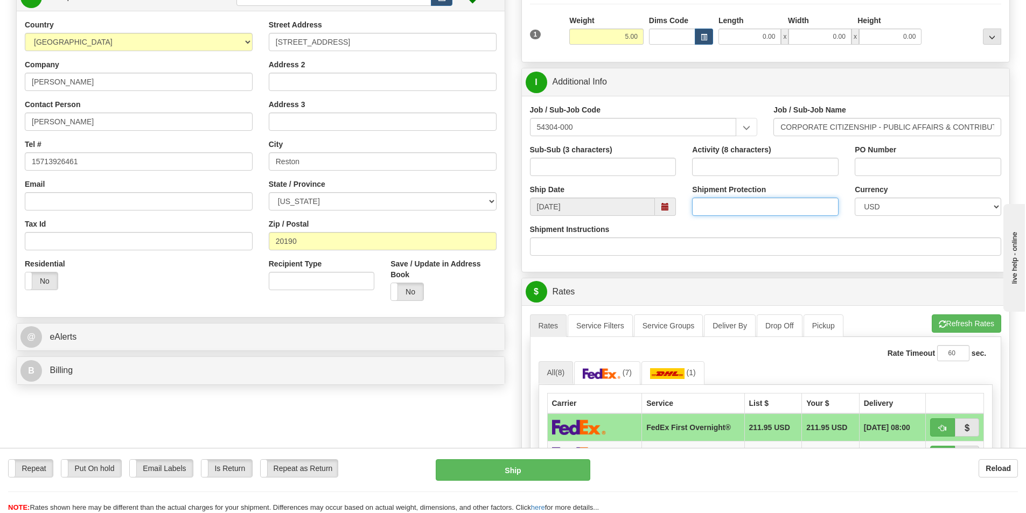
click at [785, 206] on input "Shipment Protection" at bounding box center [765, 207] width 146 height 18
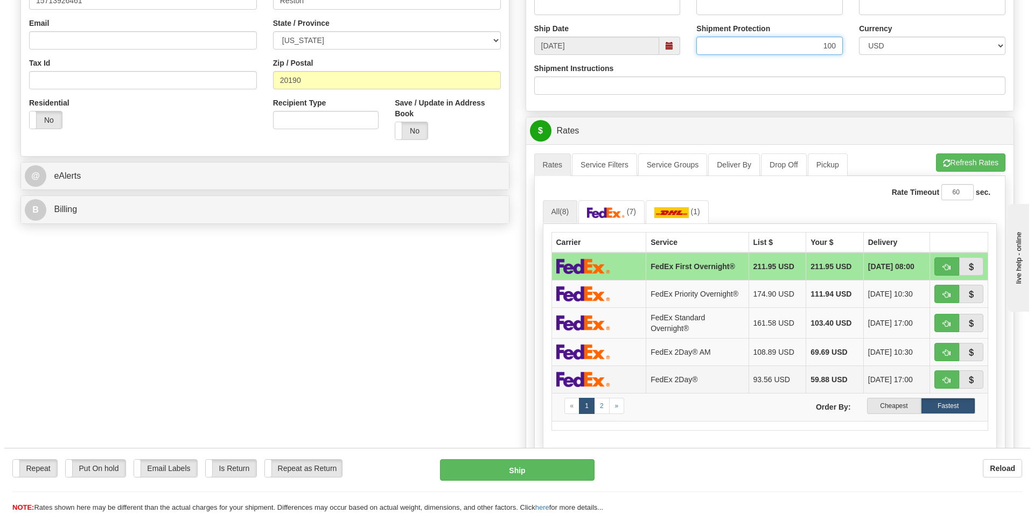
scroll to position [323, 0]
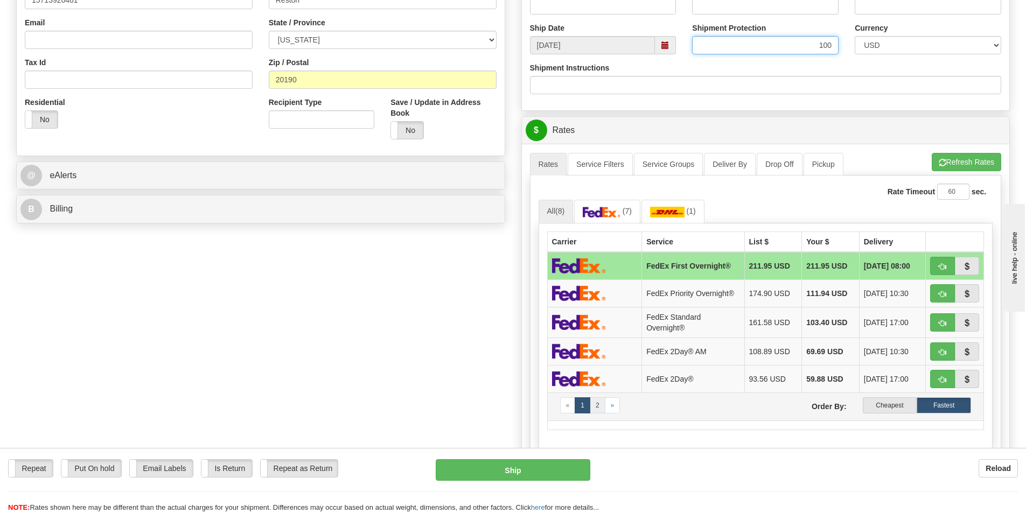
type input "100"
click at [598, 402] on link "2" at bounding box center [598, 405] width 16 height 16
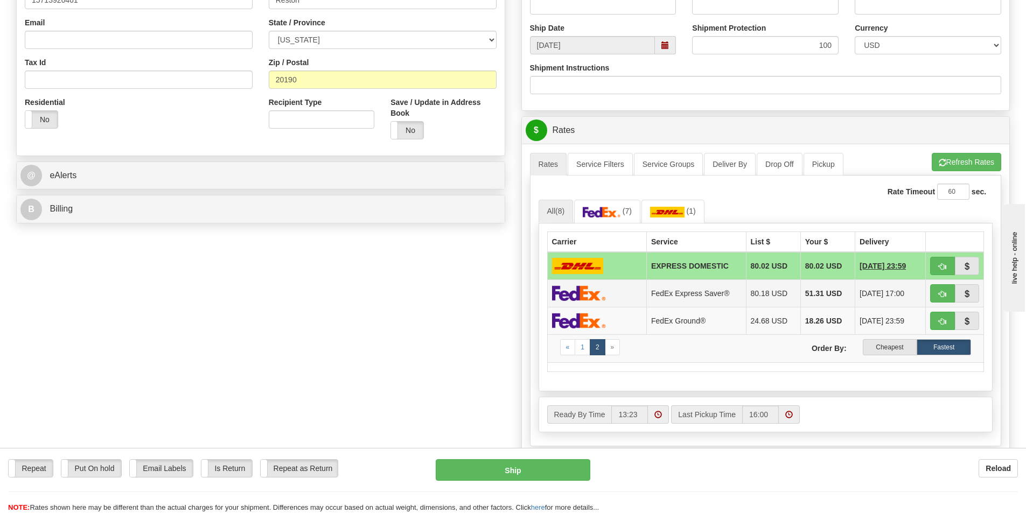
click at [589, 290] on img at bounding box center [579, 293] width 54 height 16
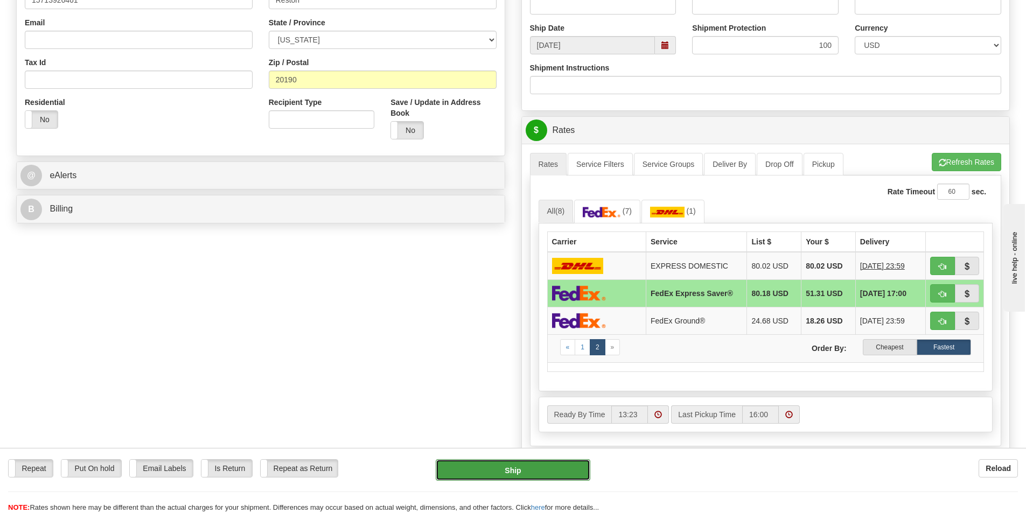
click at [526, 469] on button "Ship" at bounding box center [513, 470] width 155 height 22
type input "20"
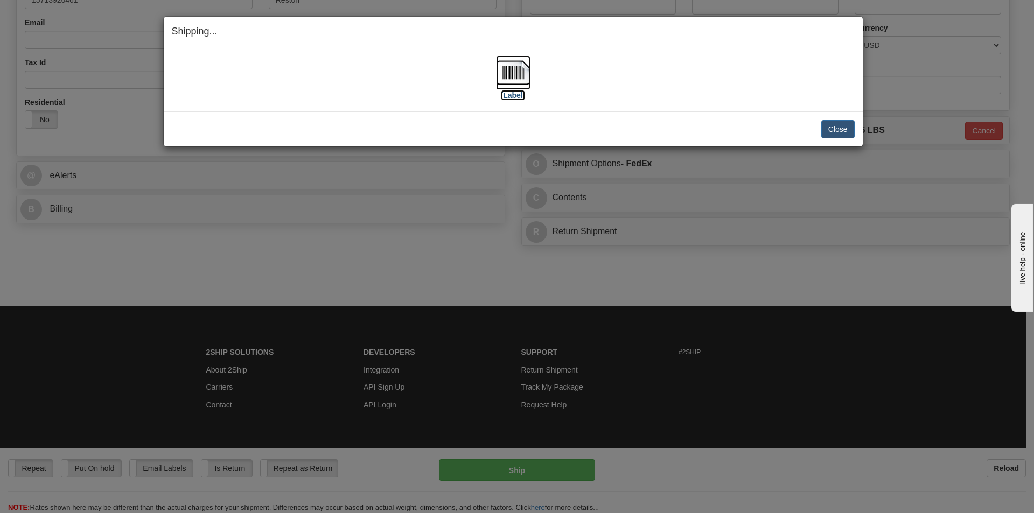
click at [509, 68] on img at bounding box center [513, 72] width 34 height 34
